Goal: Information Seeking & Learning: Learn about a topic

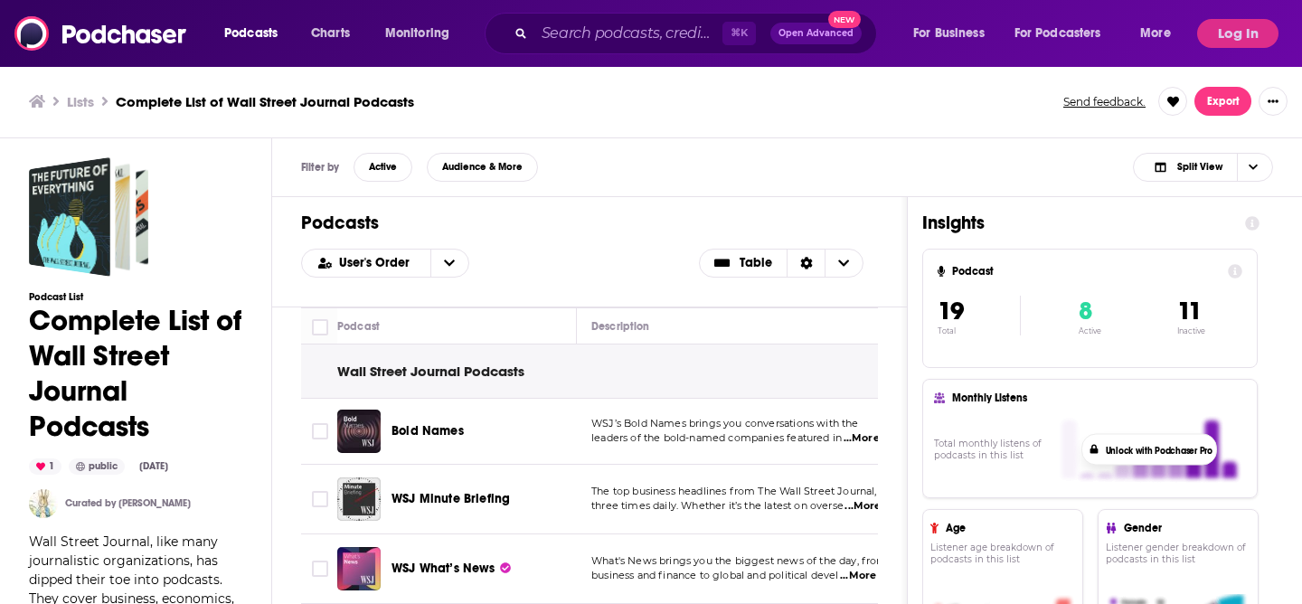
click at [420, 435] on span "Bold Names" at bounding box center [428, 430] width 72 height 15
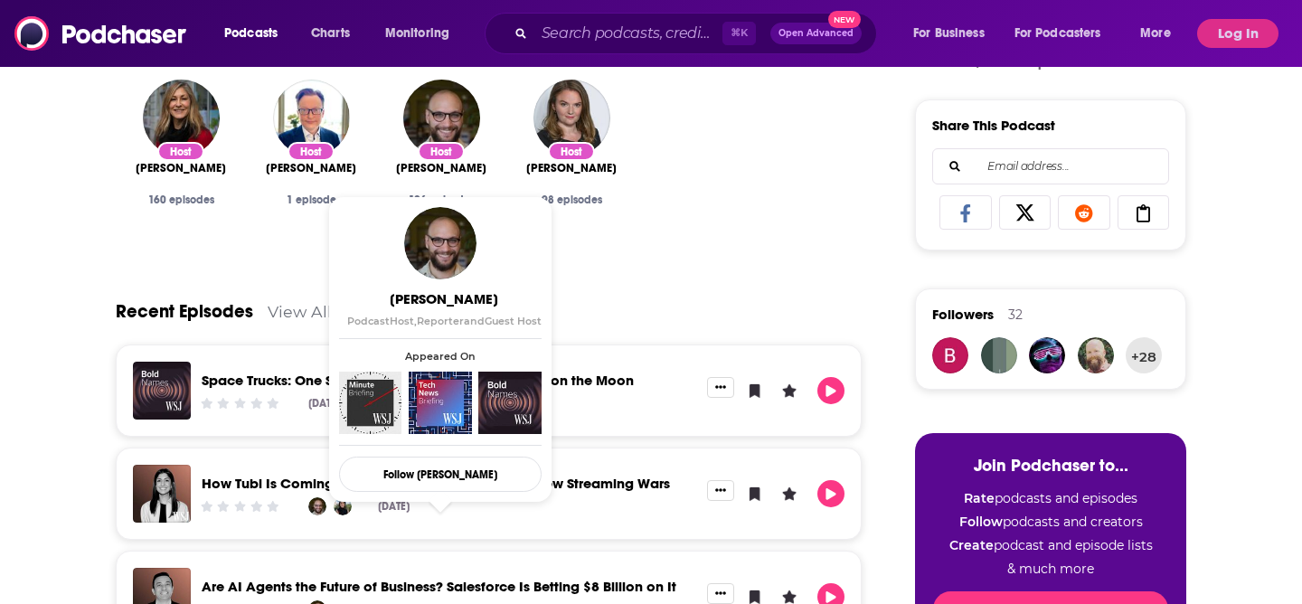
scroll to position [714, 0]
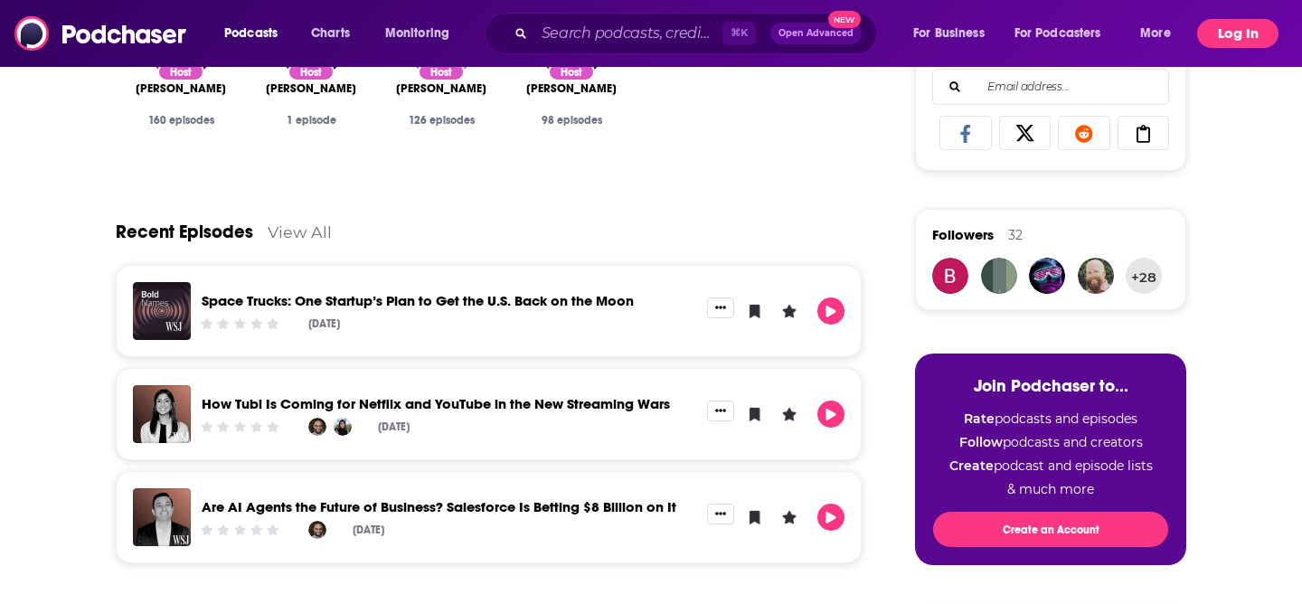
click at [1246, 24] on button "Log In" at bounding box center [1238, 33] width 81 height 29
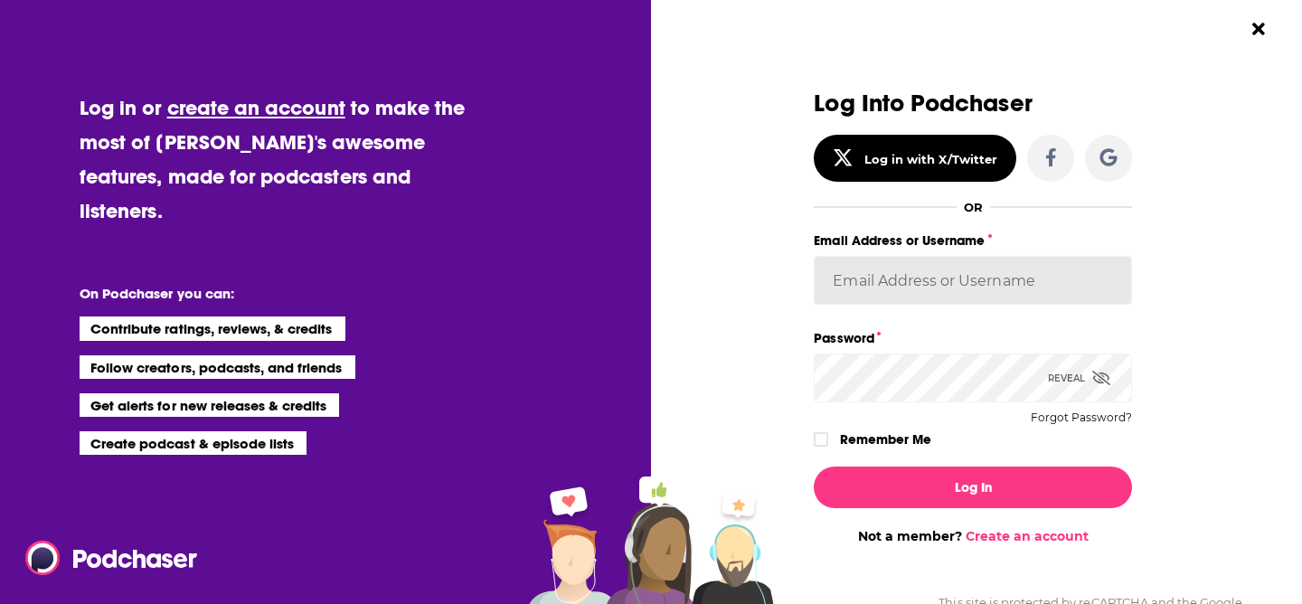
click at [949, 275] on input "Email Address or Username" at bounding box center [973, 280] width 318 height 49
paste input "[PERSON_NAME][EMAIL_ADDRESS][DOMAIN_NAME]"
type input "[PERSON_NAME][EMAIL_ADDRESS][DOMAIN_NAME]"
click at [891, 430] on label "Remember Me" at bounding box center [885, 440] width 91 height 24
click at [827, 448] on input "rememberMe" at bounding box center [821, 448] width 11 height 0
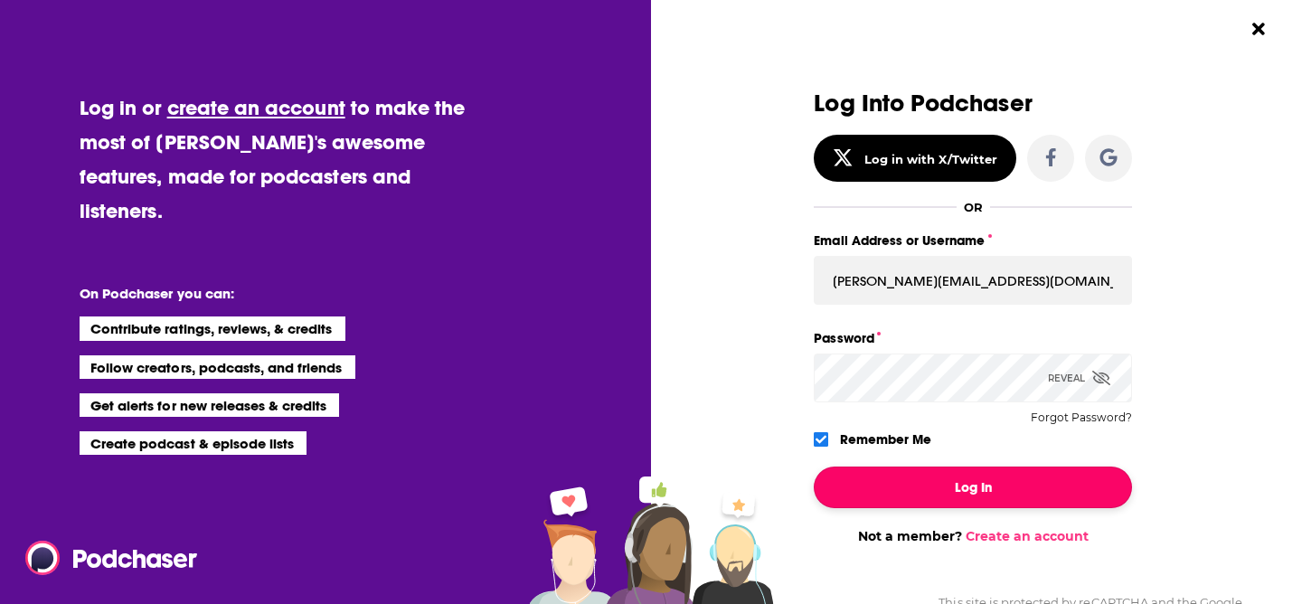
click at [927, 484] on button "Log In" at bounding box center [973, 488] width 318 height 42
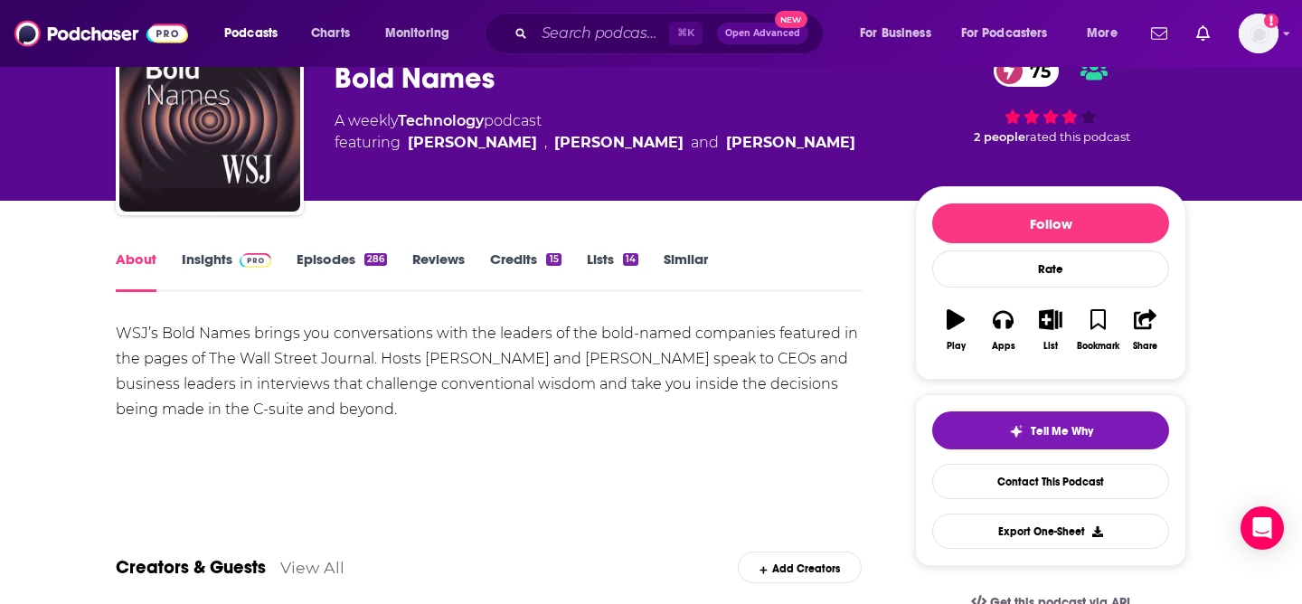
scroll to position [91, 0]
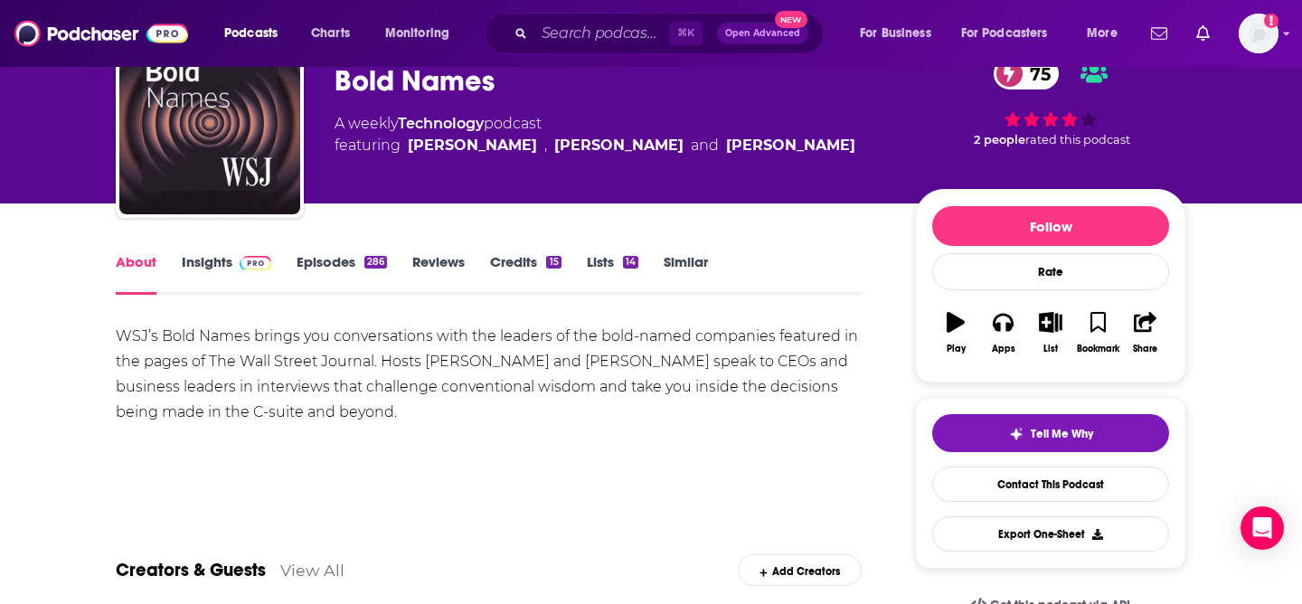
click at [219, 265] on link "Insights" at bounding box center [227, 274] width 90 height 42
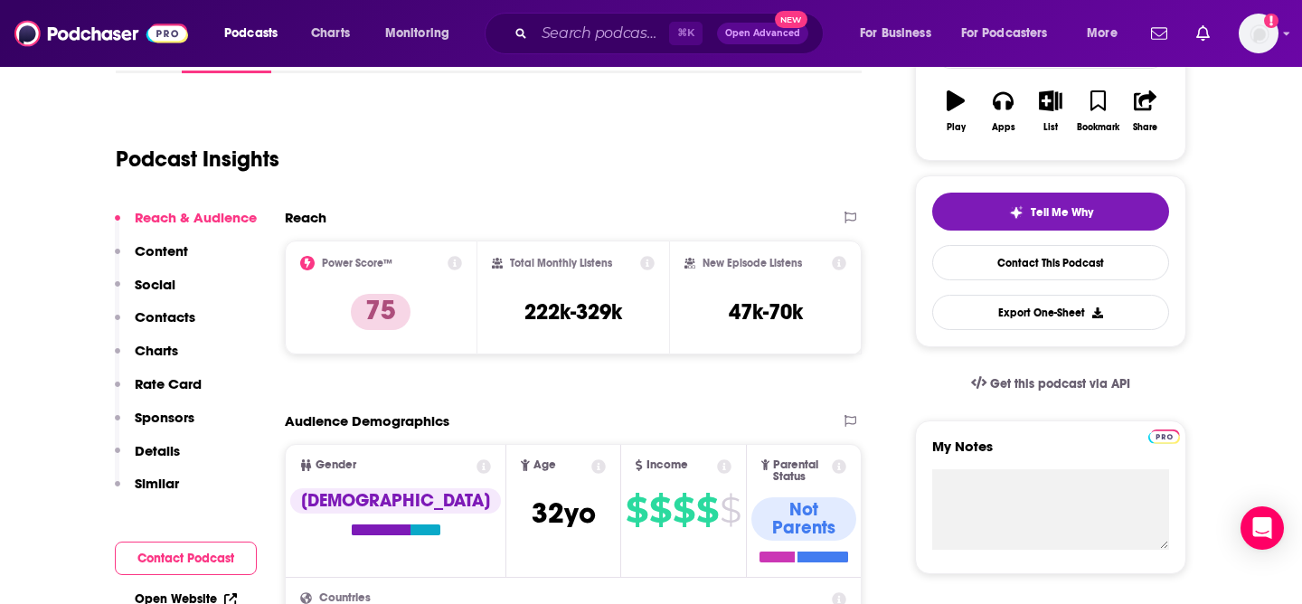
scroll to position [330, 0]
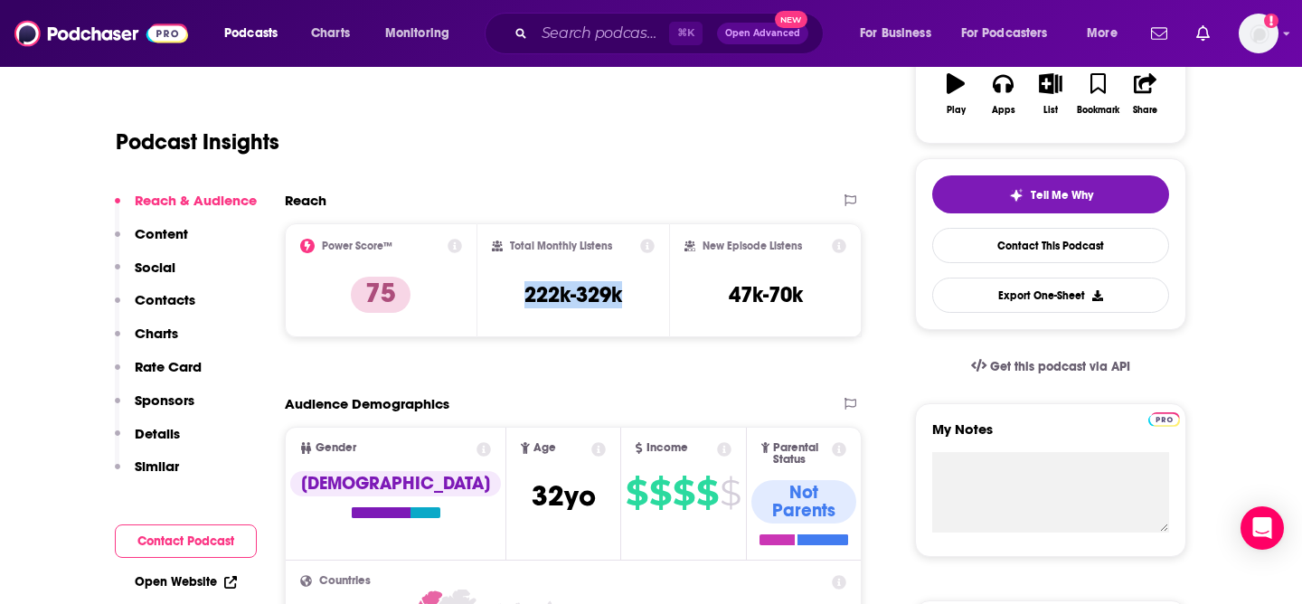
drag, startPoint x: 523, startPoint y: 297, endPoint x: 626, endPoint y: 296, distance: 103.1
click at [626, 296] on div "Total Monthly Listens 222k-329k" at bounding box center [574, 280] width 164 height 83
copy h3 "222k-329k"
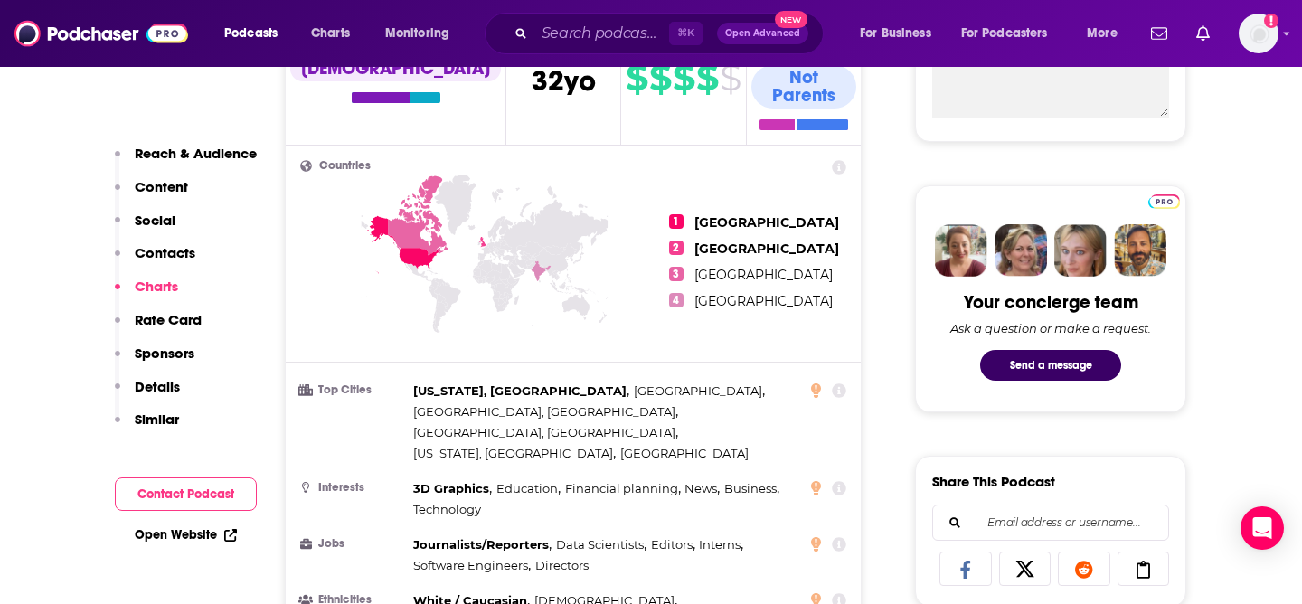
scroll to position [0, 0]
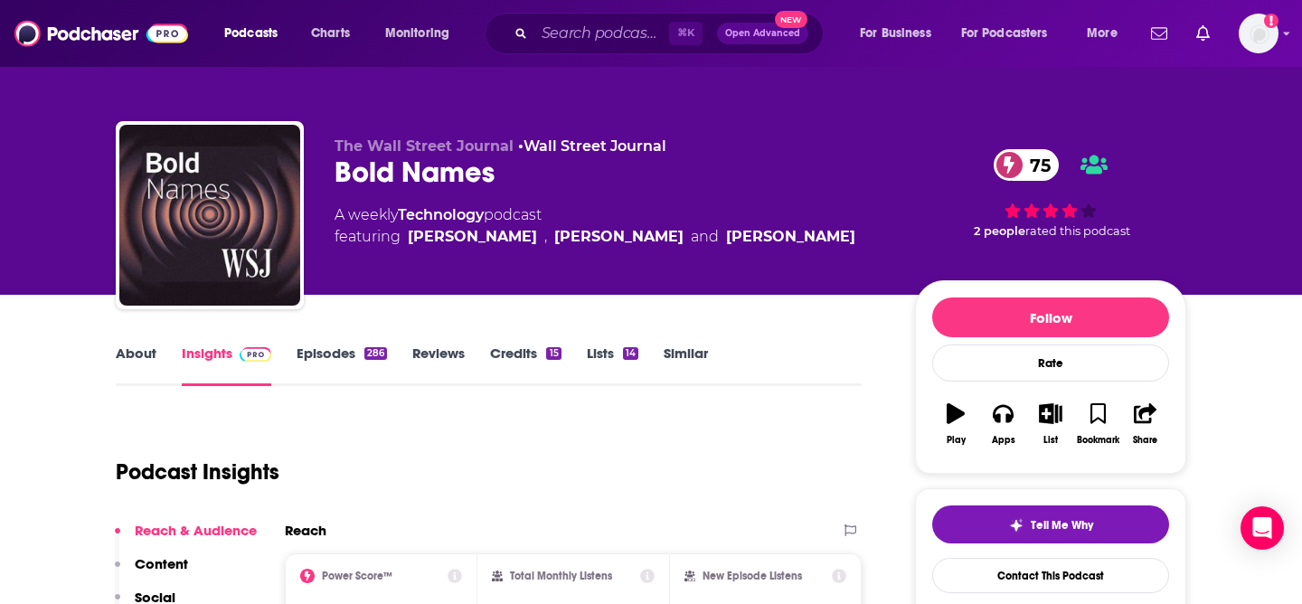
click at [148, 348] on link "About" at bounding box center [136, 366] width 41 height 42
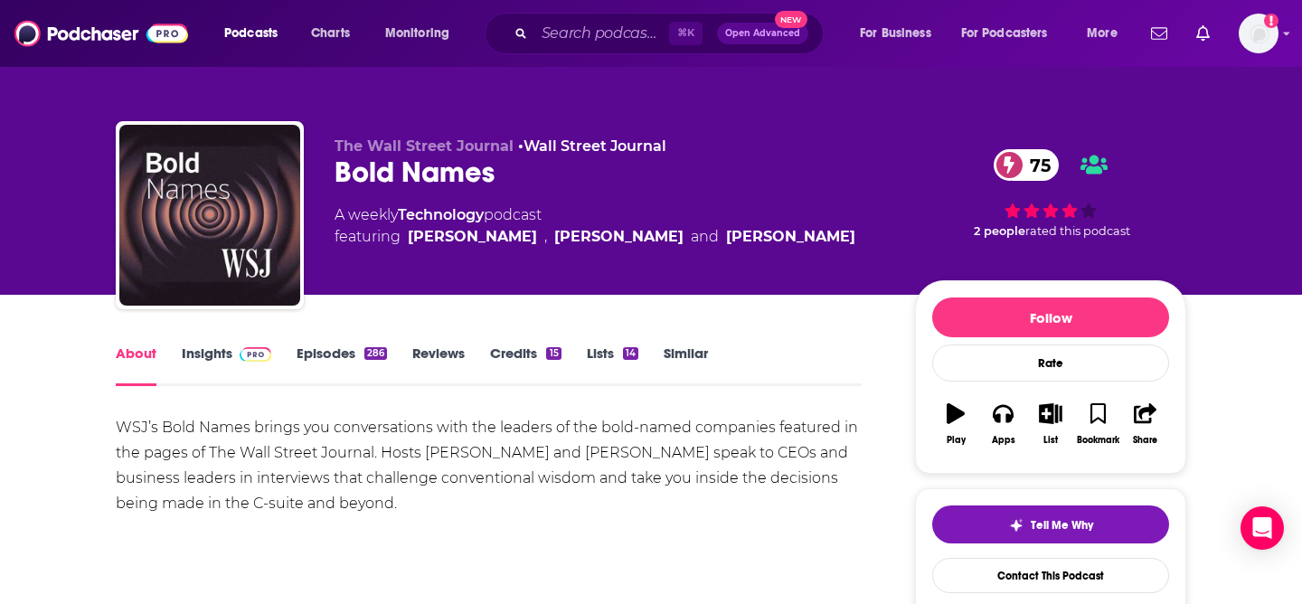
click at [350, 363] on link "Episodes 286" at bounding box center [342, 366] width 90 height 42
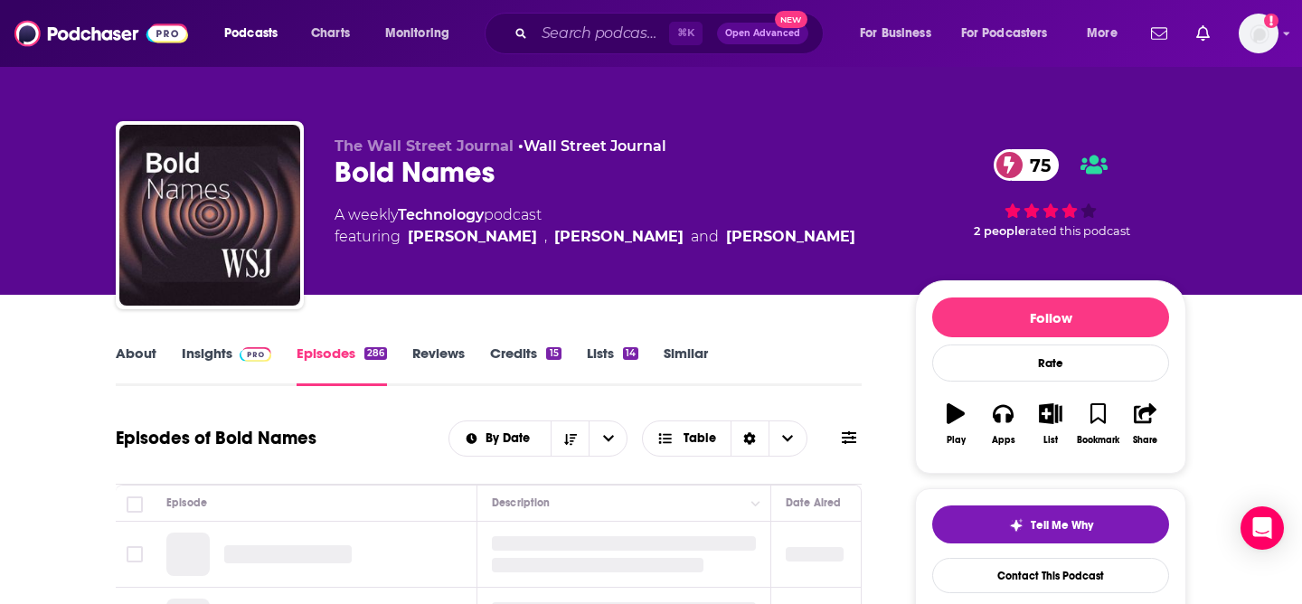
scroll to position [378, 0]
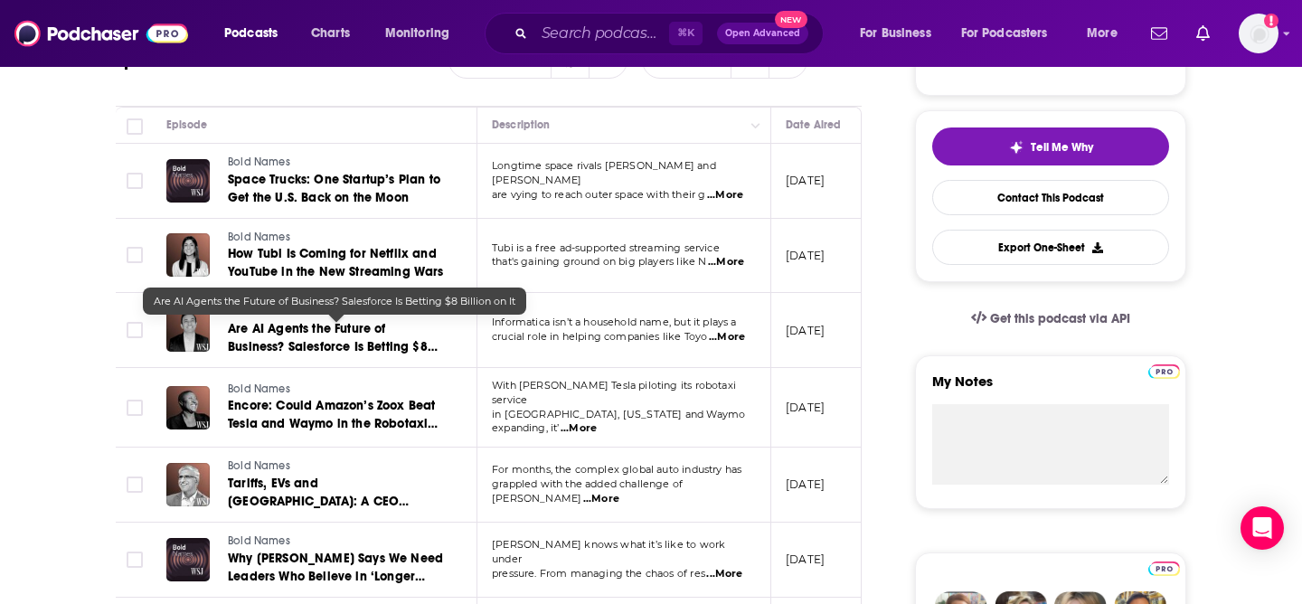
click at [307, 335] on span "Are AI Agents the Future of Business? Salesforce Is Betting $8 Billion on It" at bounding box center [333, 347] width 210 height 52
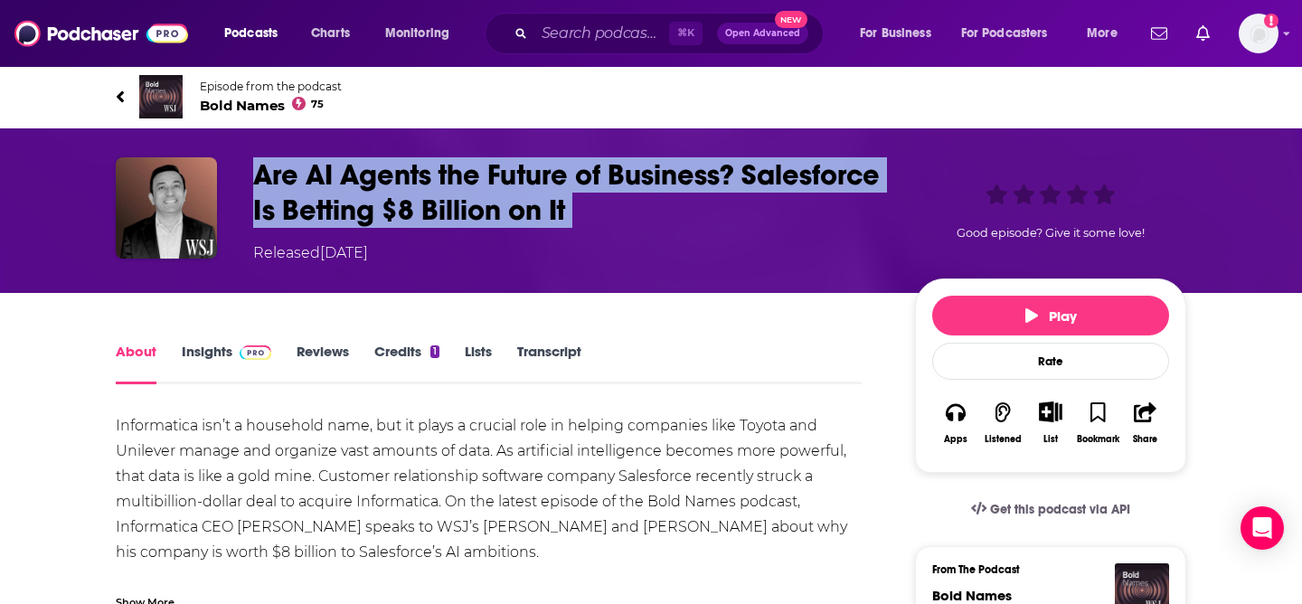
drag, startPoint x: 257, startPoint y: 174, endPoint x: 670, endPoint y: 237, distance: 418.2
click at [671, 237] on div "Are AI Agents the Future of Business? Salesforce Is Betting $8 Billion on It Re…" at bounding box center [569, 210] width 633 height 107
copy h1 "Are AI Agents the Future of Business? Salesforce Is Betting $8 Billion on It"
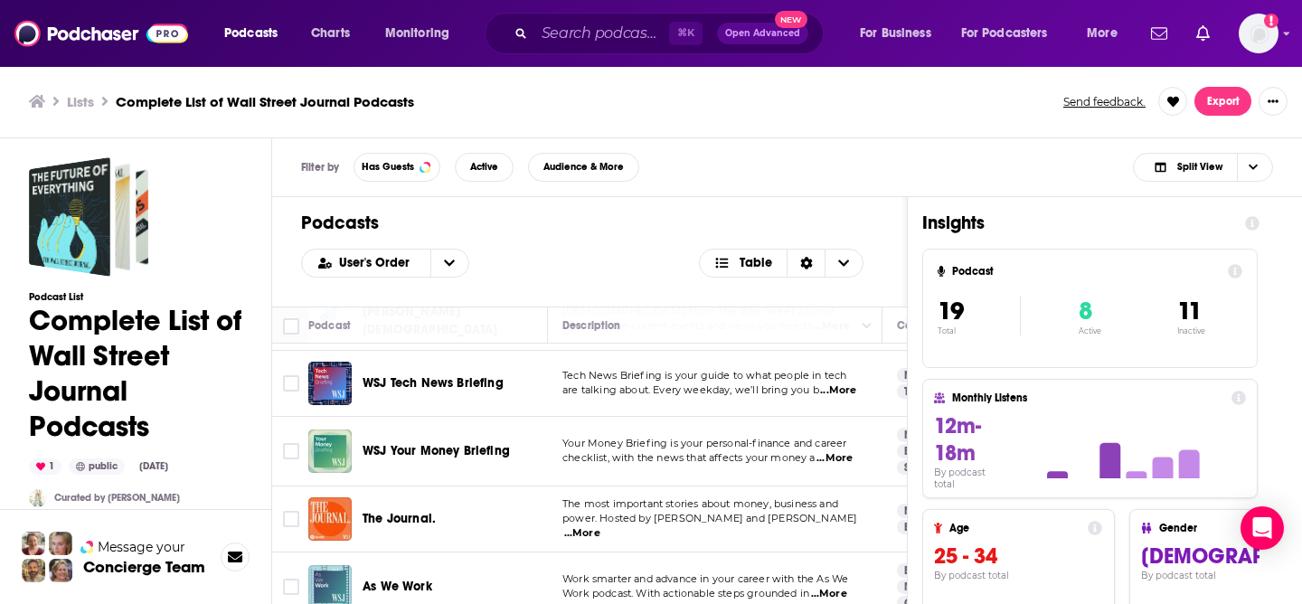
scroll to position [824, 0]
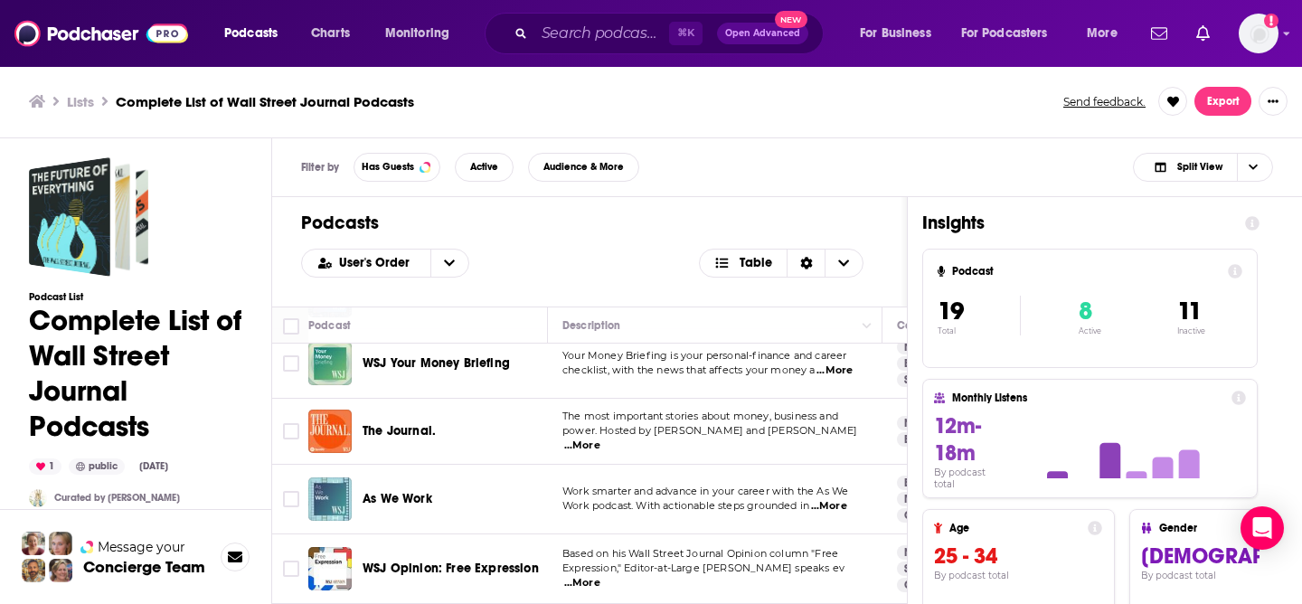
click at [401, 425] on div "Podcasts Charts Monitoring ⌘ K Open Advanced New For Business For Podcasters Mo…" at bounding box center [651, 302] width 1302 height 604
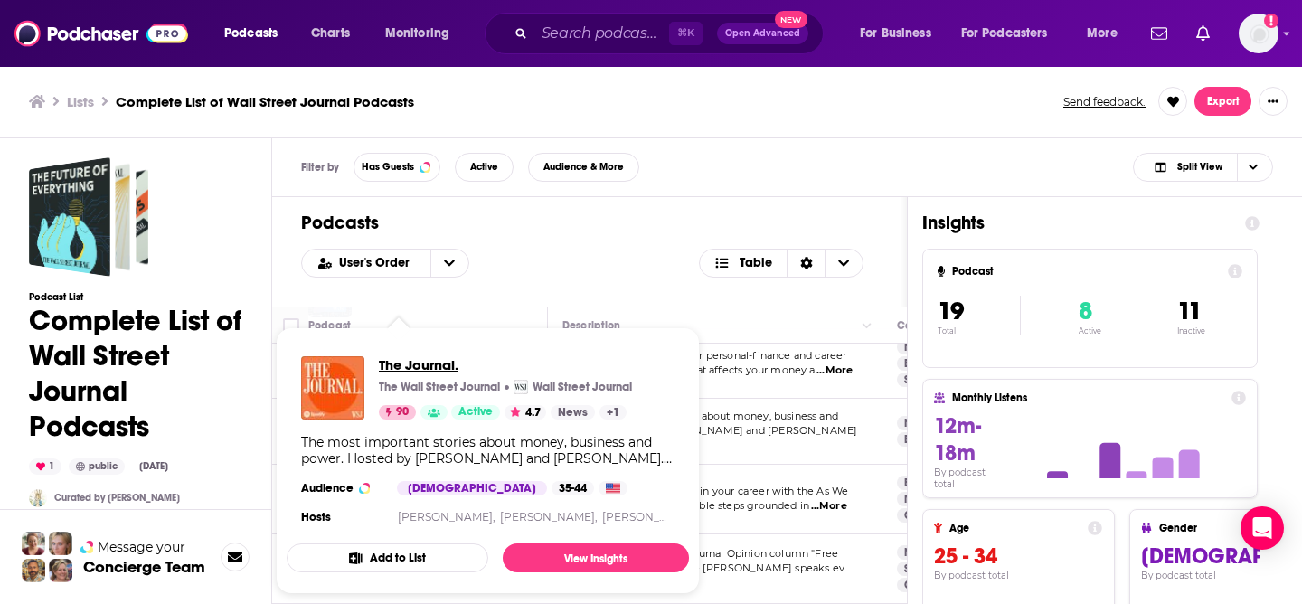
click at [411, 362] on span "The Journal." at bounding box center [505, 364] width 253 height 17
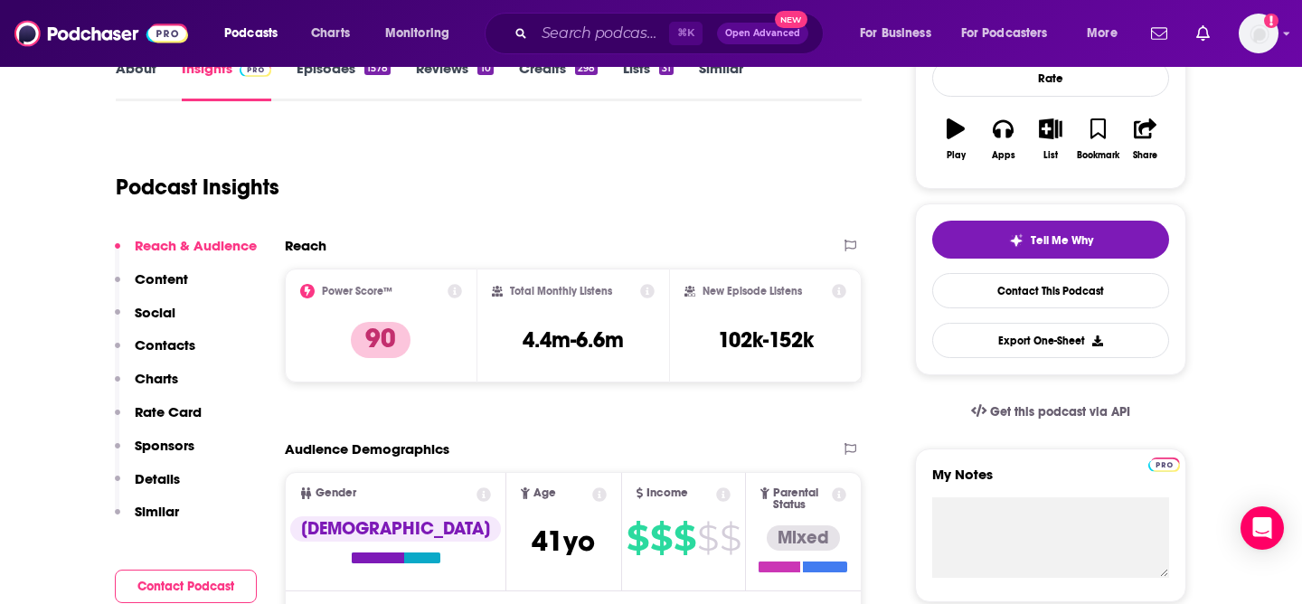
scroll to position [286, 0]
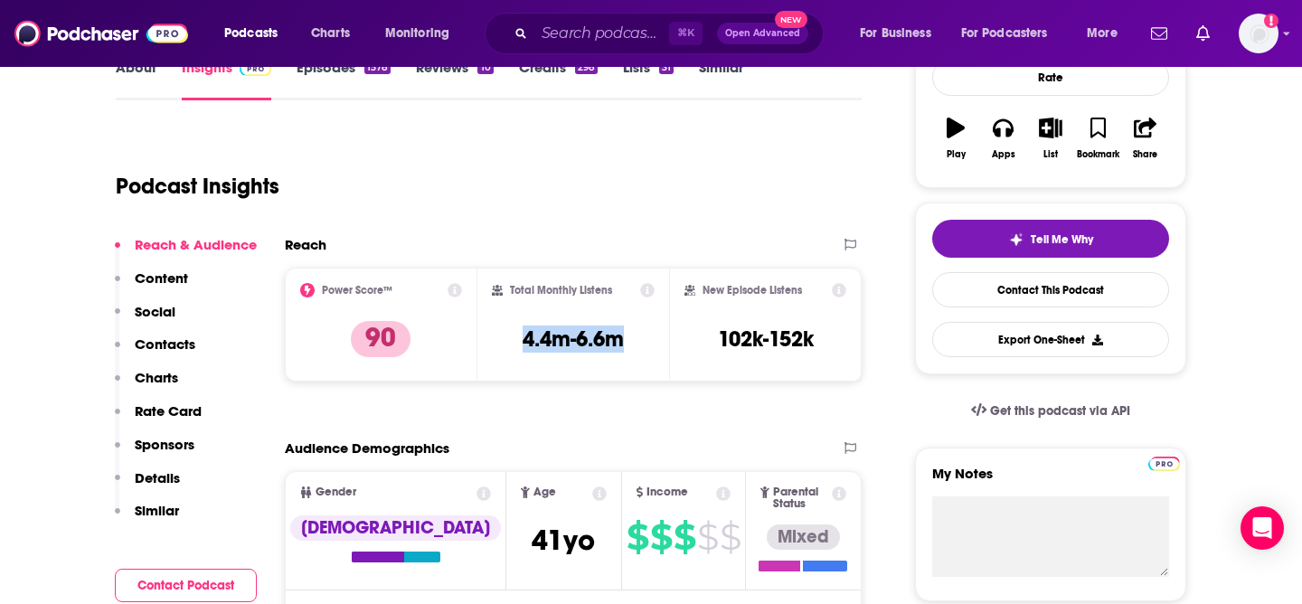
drag, startPoint x: 637, startPoint y: 340, endPoint x: 512, endPoint y: 340, distance: 124.8
click at [512, 340] on div "Total Monthly Listens 4.4m-6.6m" at bounding box center [574, 324] width 164 height 83
copy h3 "4.4m-6.6m"
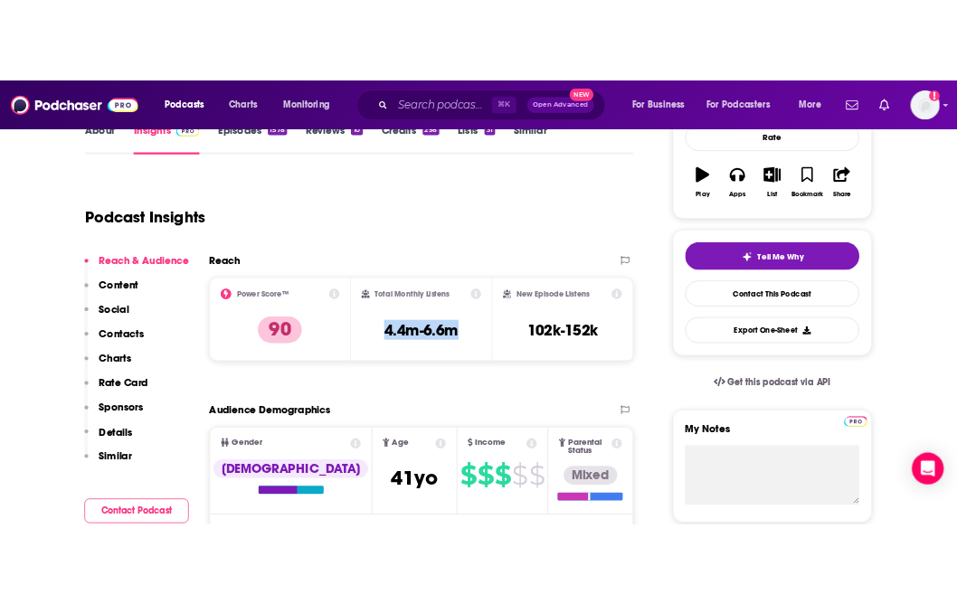
scroll to position [0, 0]
